Goal: Information Seeking & Learning: Compare options

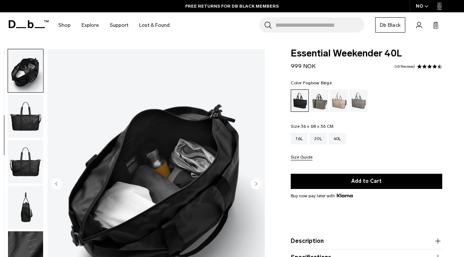
click at [338, 98] on div "Fogbow Beige" at bounding box center [339, 101] width 18 height 22
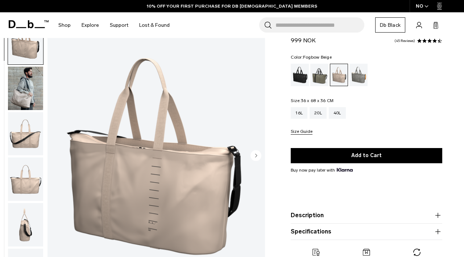
click at [27, 99] on img "button" at bounding box center [25, 89] width 35 height 44
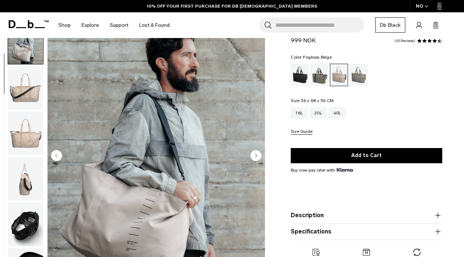
scroll to position [57, 0]
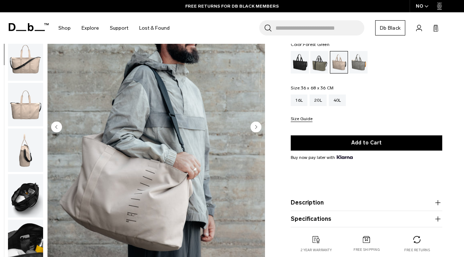
click at [323, 67] on div "Forest Green" at bounding box center [319, 62] width 18 height 22
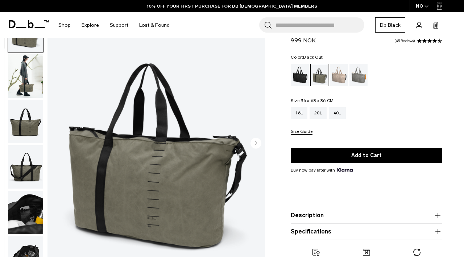
click at [306, 75] on div "Black Out" at bounding box center [300, 75] width 18 height 22
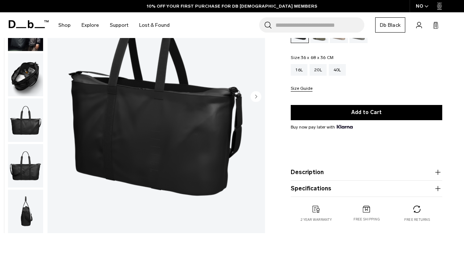
click at [254, 99] on circle "Next slide" at bounding box center [256, 96] width 11 height 11
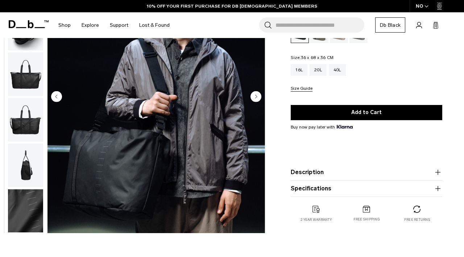
click at [254, 94] on circle "Next slide" at bounding box center [256, 96] width 11 height 11
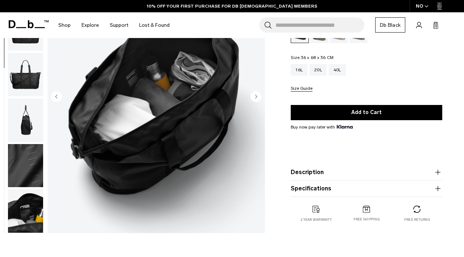
click at [254, 94] on circle "Next slide" at bounding box center [256, 96] width 11 height 11
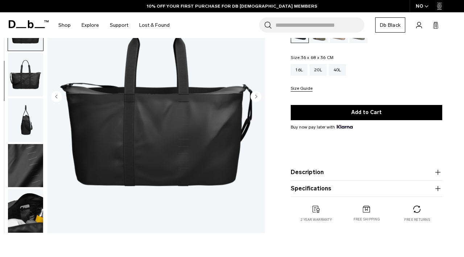
click at [254, 94] on circle "Next slide" at bounding box center [256, 96] width 11 height 11
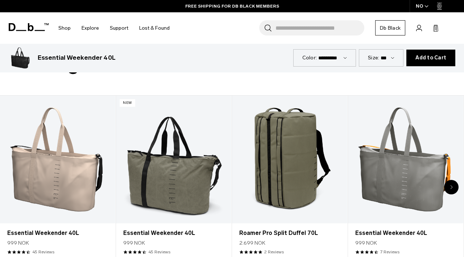
scroll to position [297, 0]
